Goal: Transaction & Acquisition: Purchase product/service

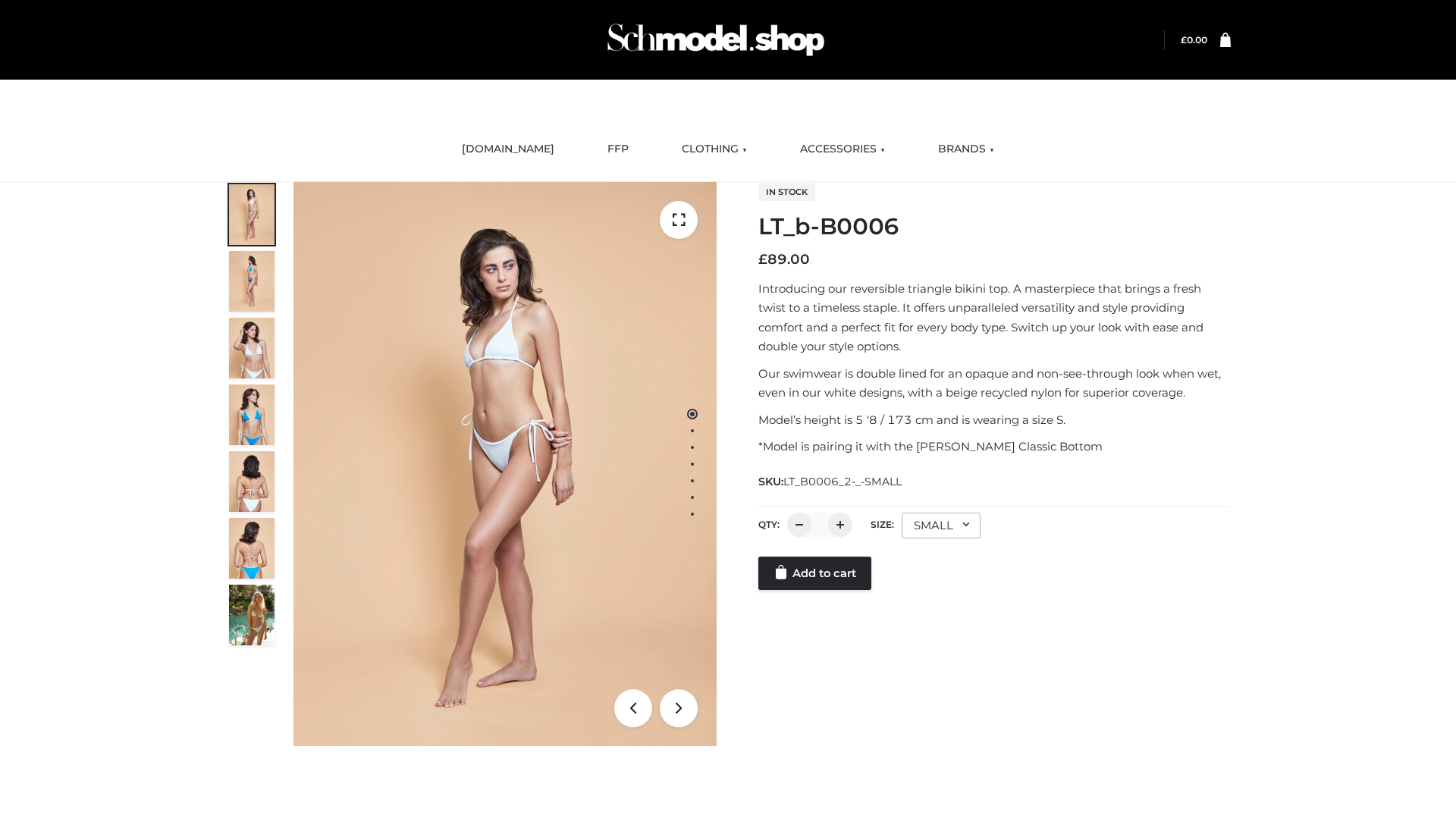
click at [816, 573] on link "Add to cart" at bounding box center [815, 573] width 113 height 34
